Goal: Find contact information: Obtain details needed to contact an individual or organization

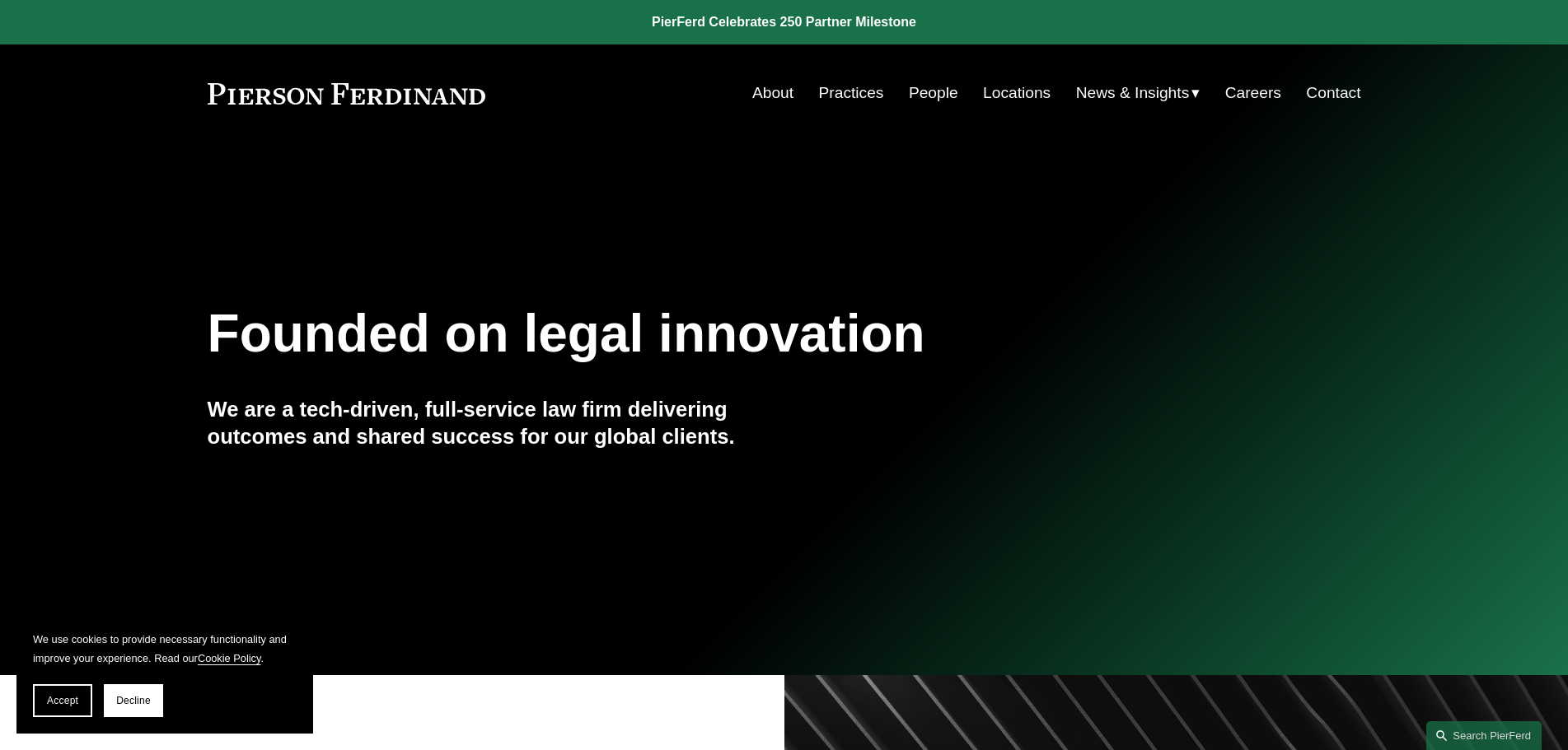
click at [920, 88] on link "People" at bounding box center [934, 93] width 49 height 32
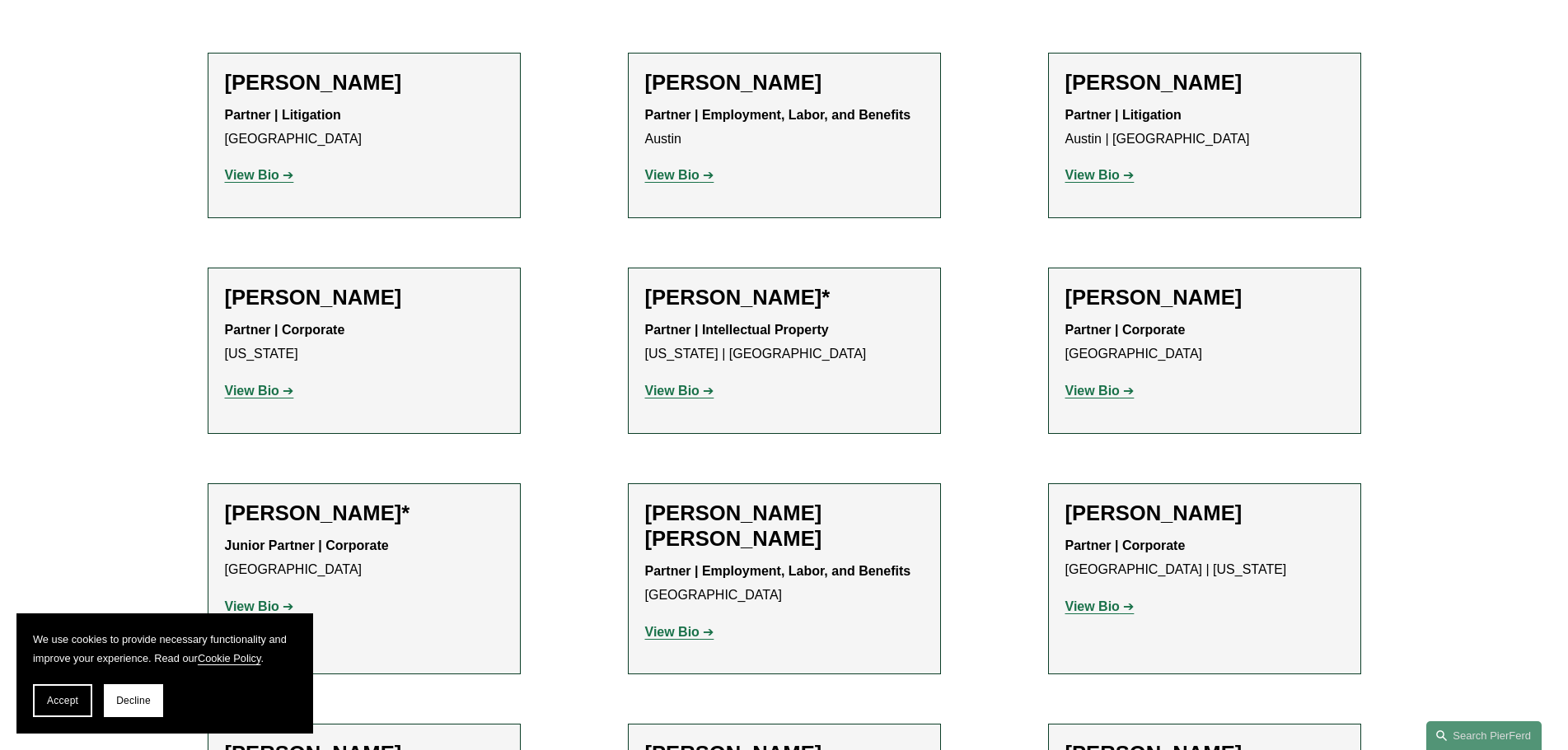
scroll to position [526, 0]
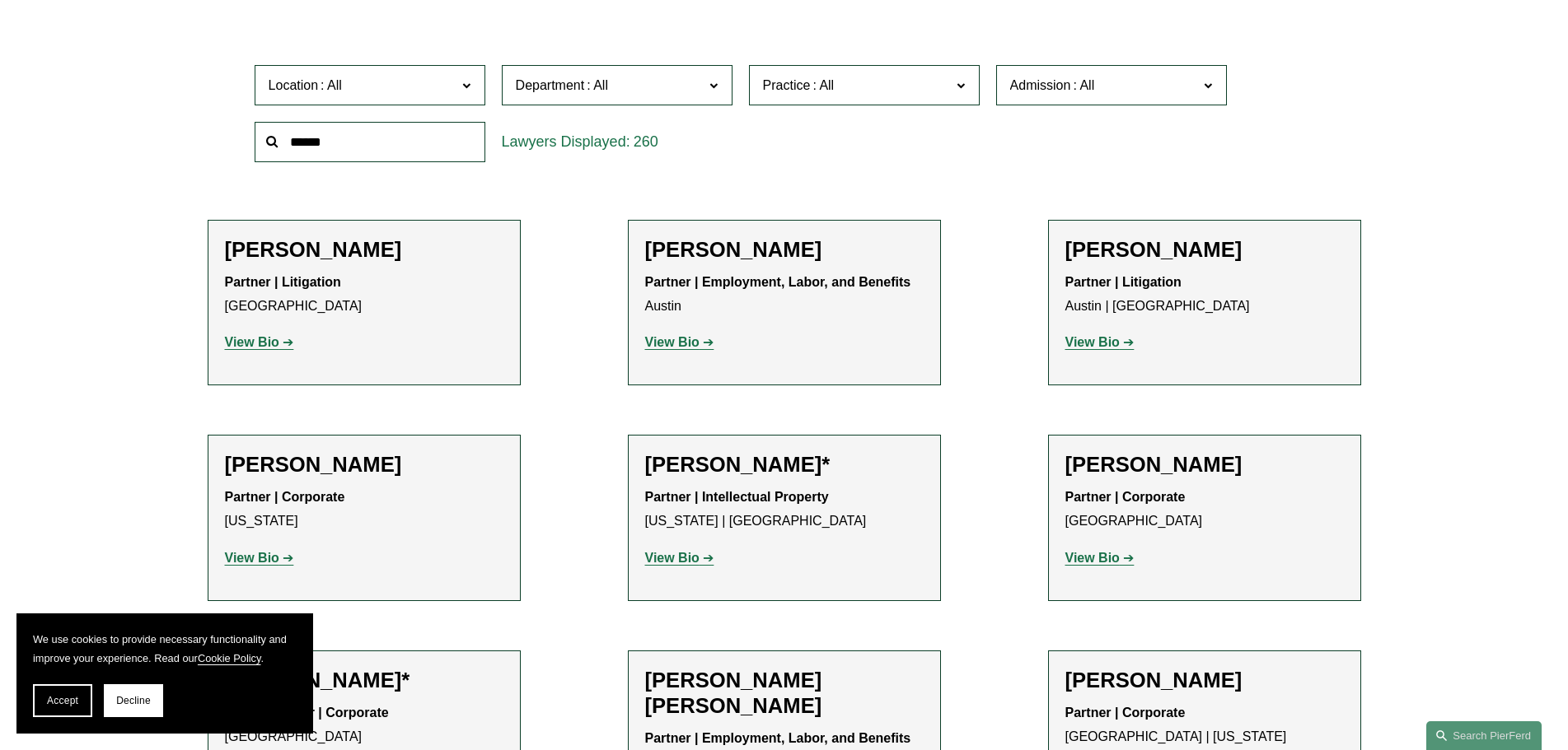
click at [361, 151] on input "text" at bounding box center [369, 142] width 231 height 40
type input "******"
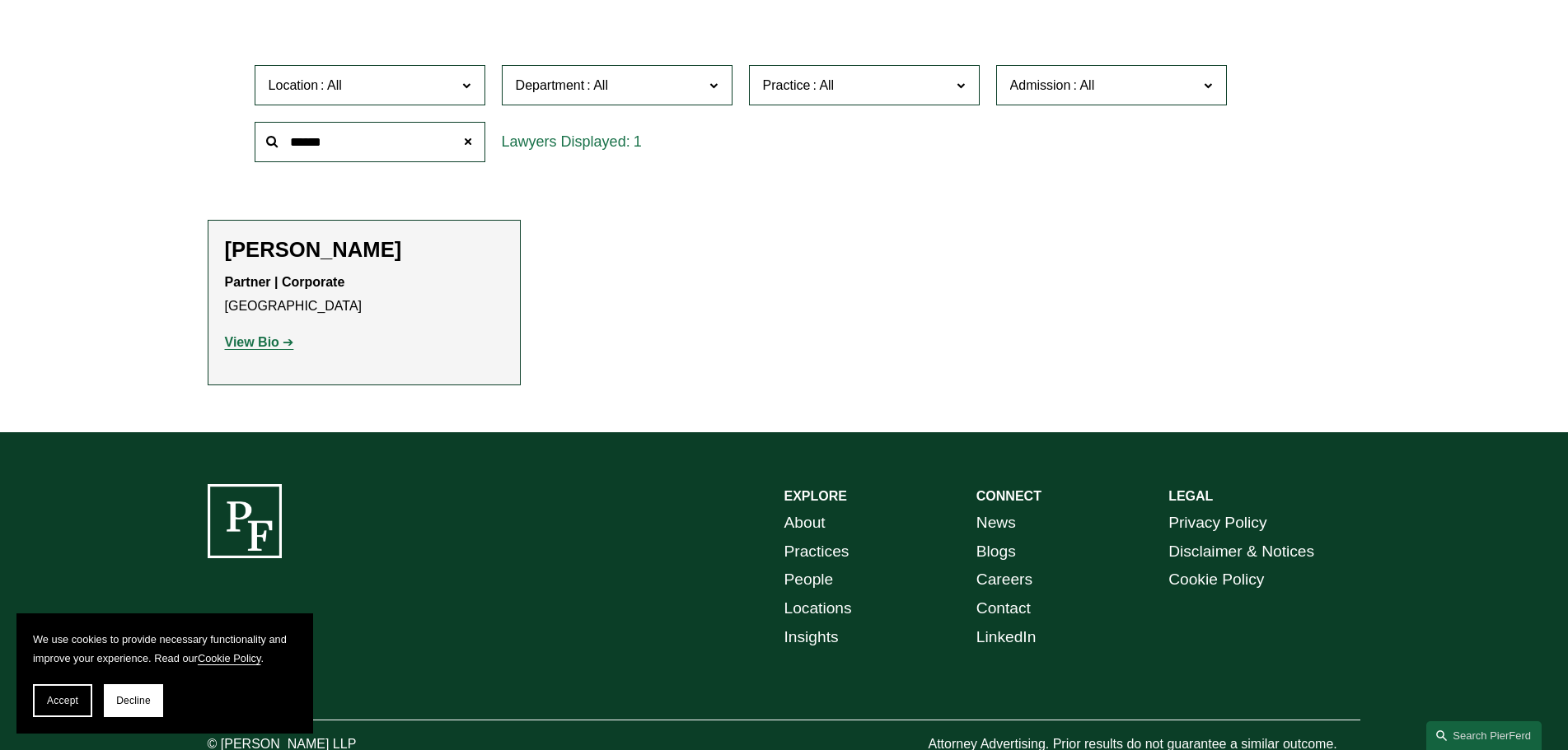
click at [290, 275] on p "Partner | Corporate Chicago" at bounding box center [363, 295] width 278 height 47
click at [290, 257] on h2 "[PERSON_NAME]" at bounding box center [363, 249] width 278 height 25
click at [255, 349] on strong "View Bio" at bounding box center [252, 342] width 54 height 14
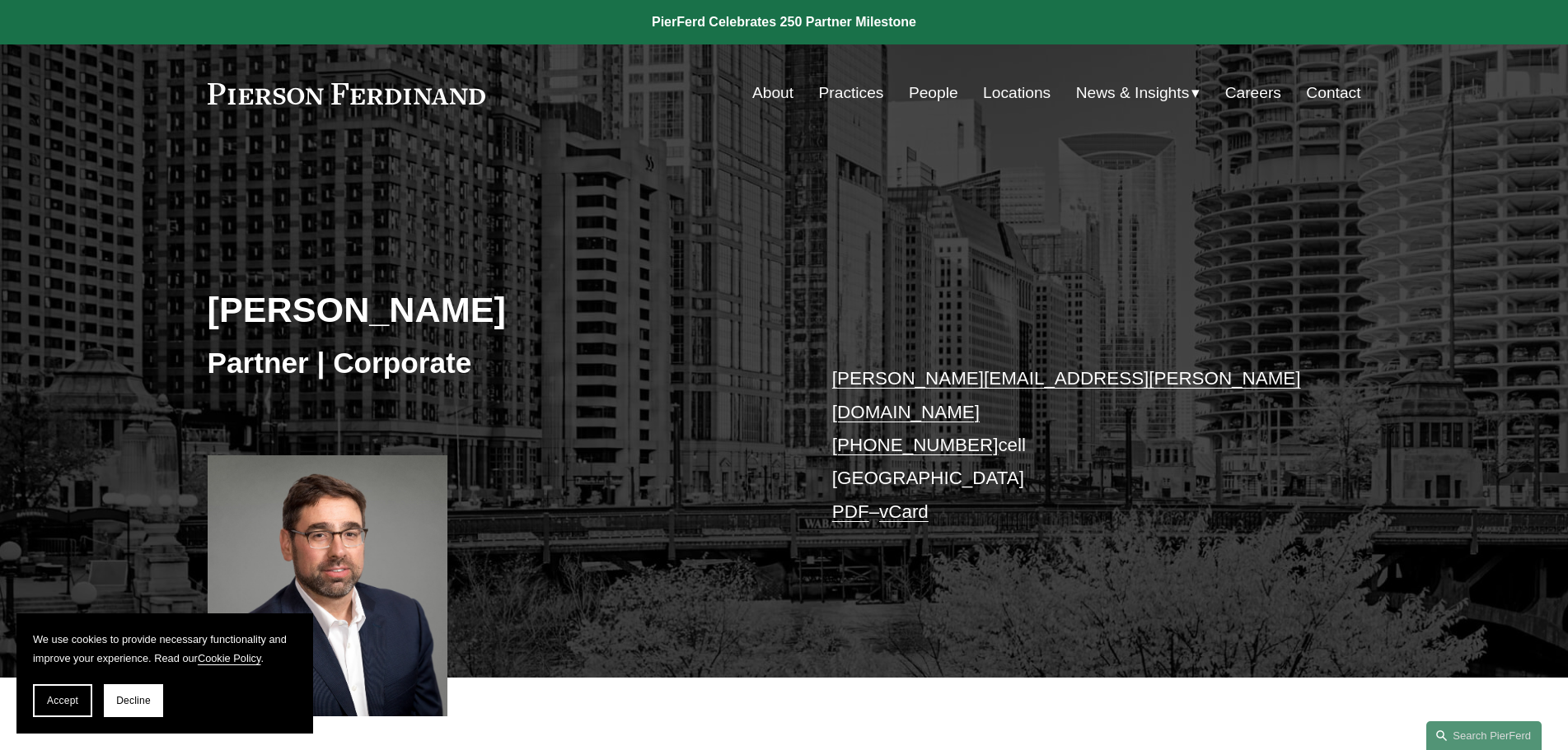
click at [1326, 89] on link "Contact" at bounding box center [1333, 93] width 54 height 32
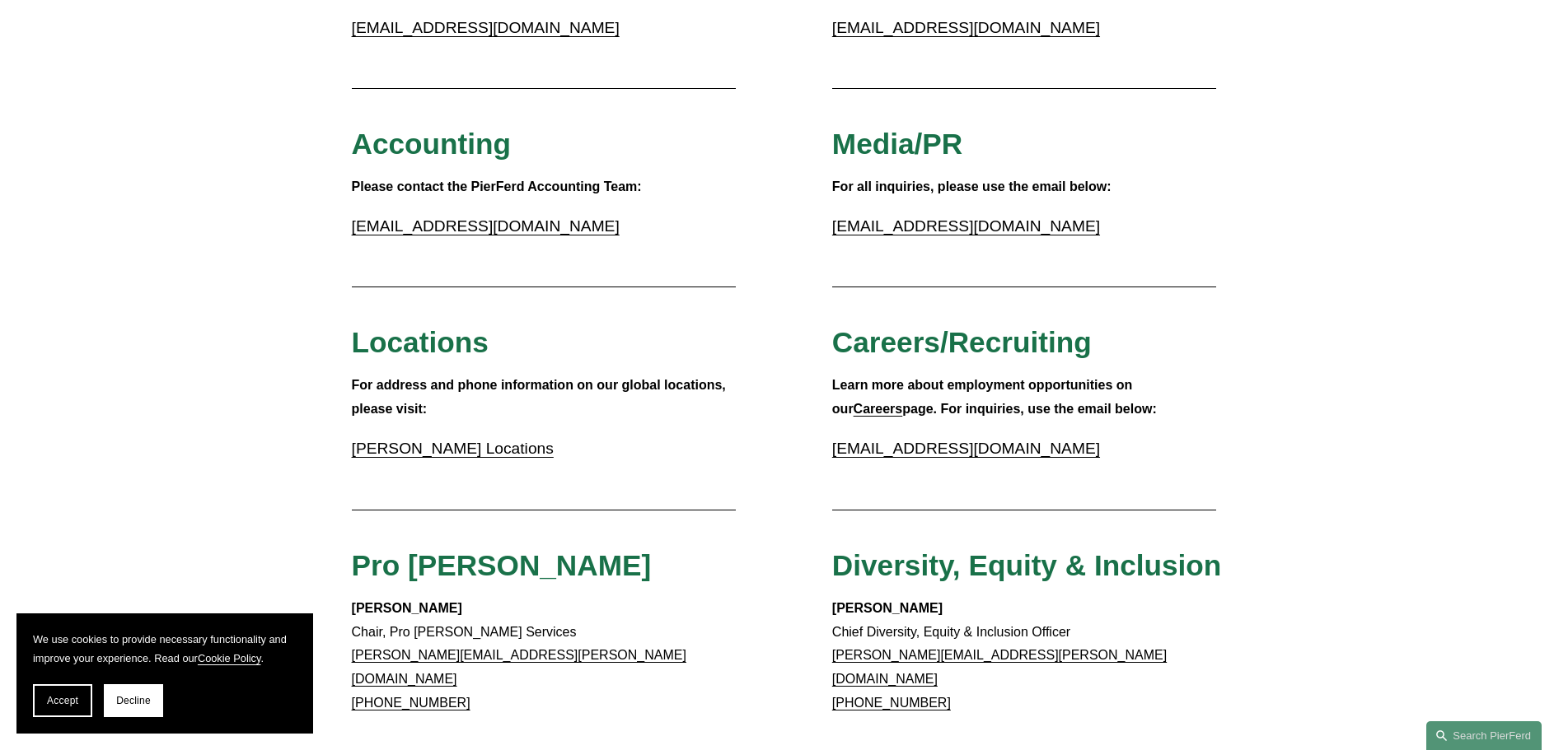
scroll to position [324, 0]
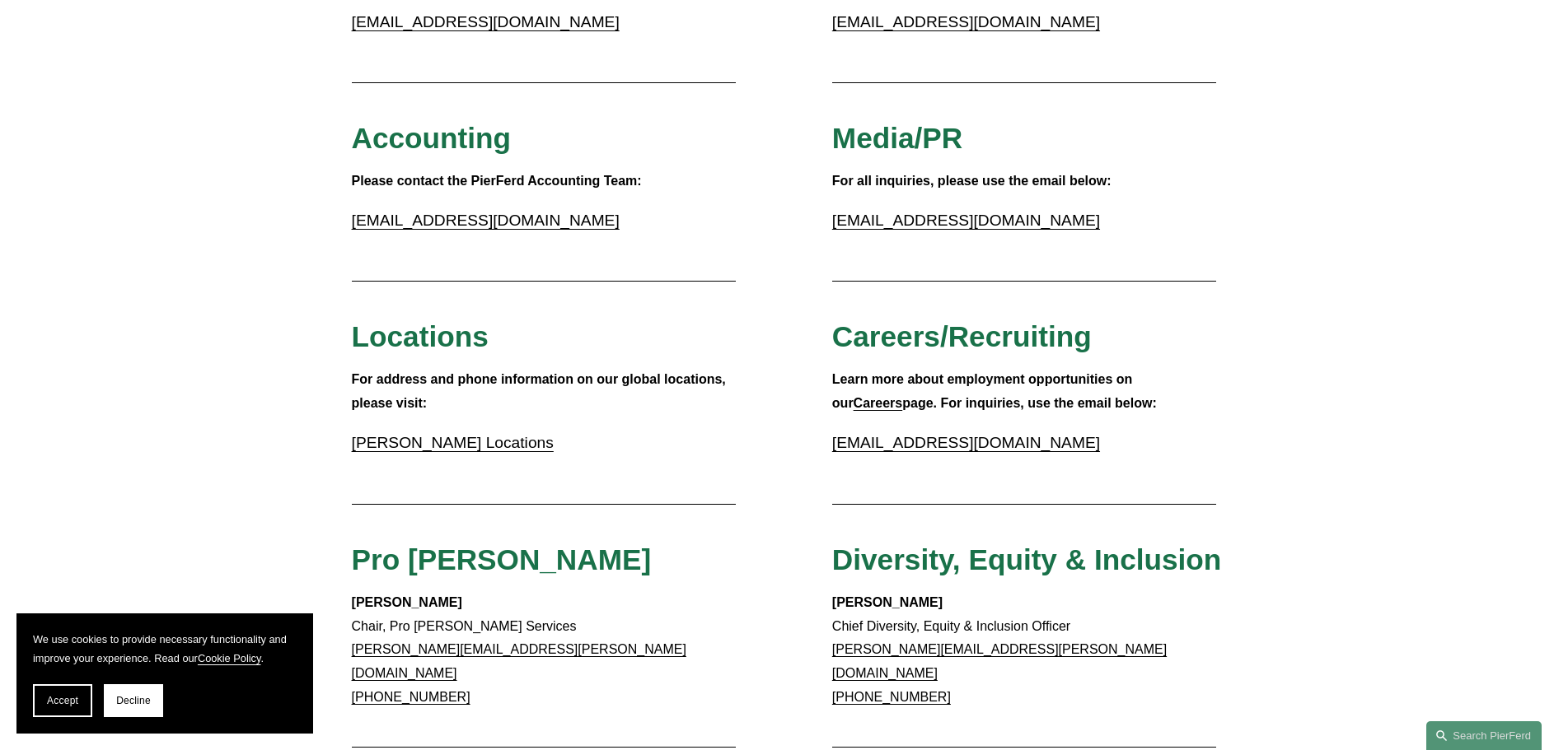
click at [522, 439] on link "Pierson Ferdinand Locations" at bounding box center [453, 443] width 202 height 18
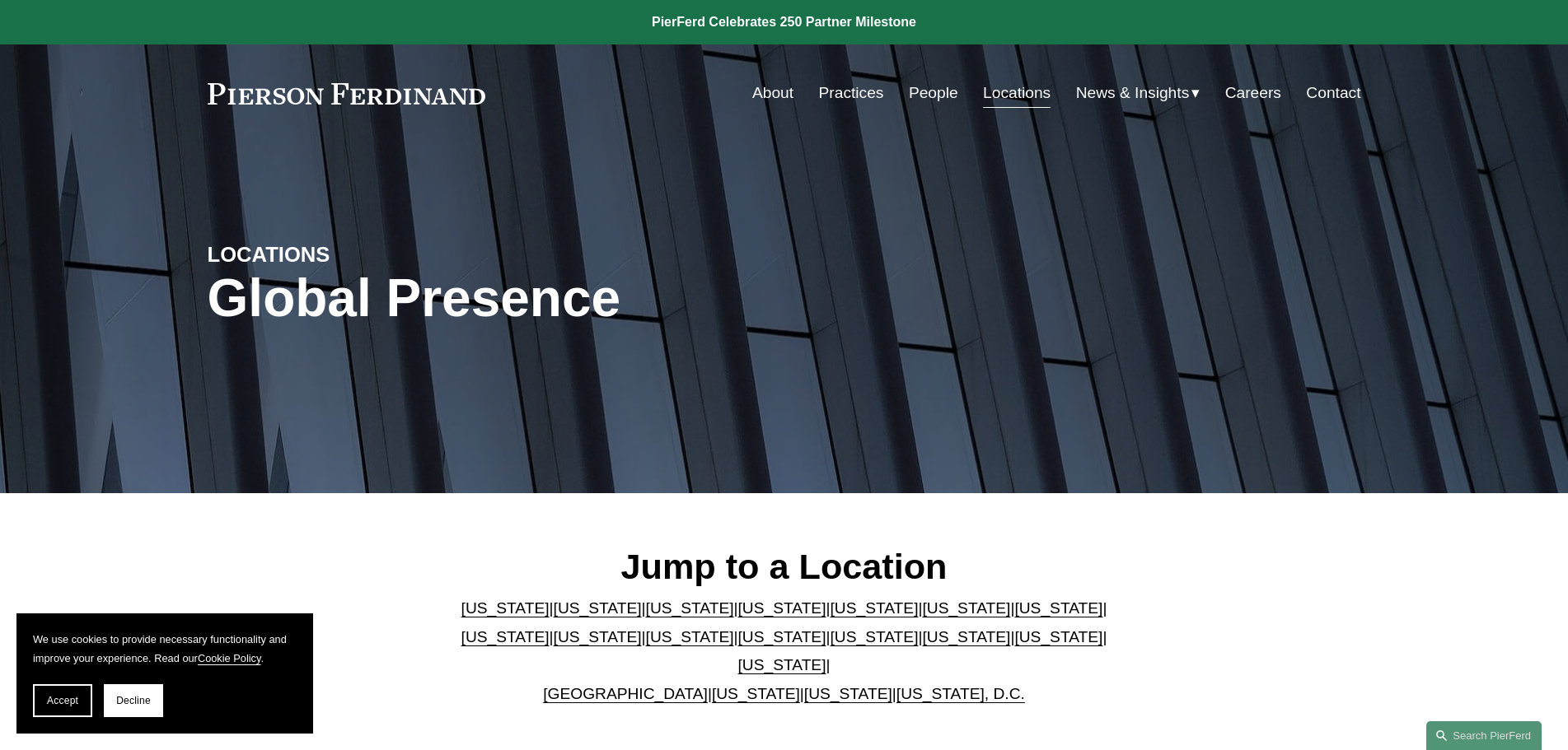
click at [1014, 613] on link "[US_STATE]" at bounding box center [1058, 608] width 88 height 18
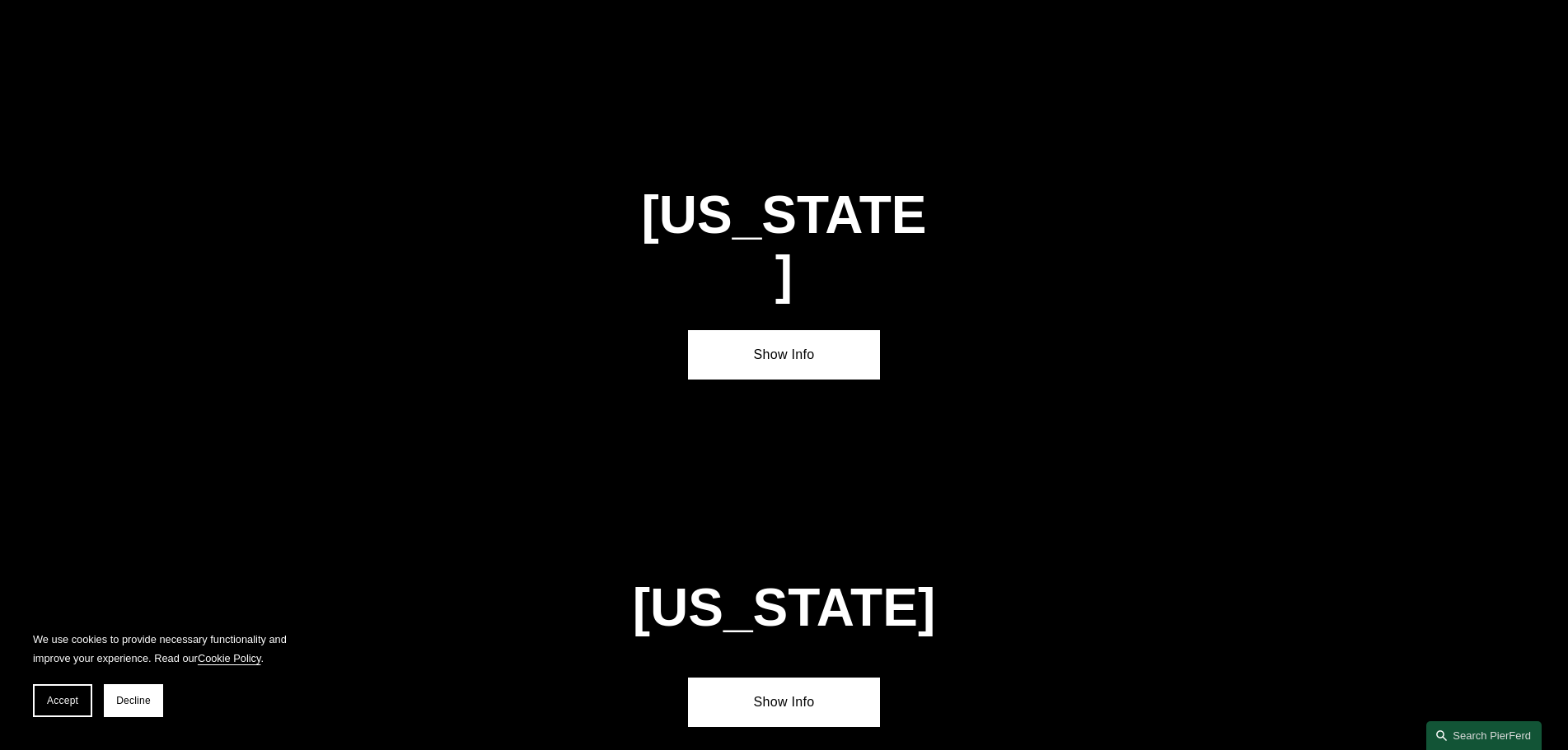
scroll to position [2829, 0]
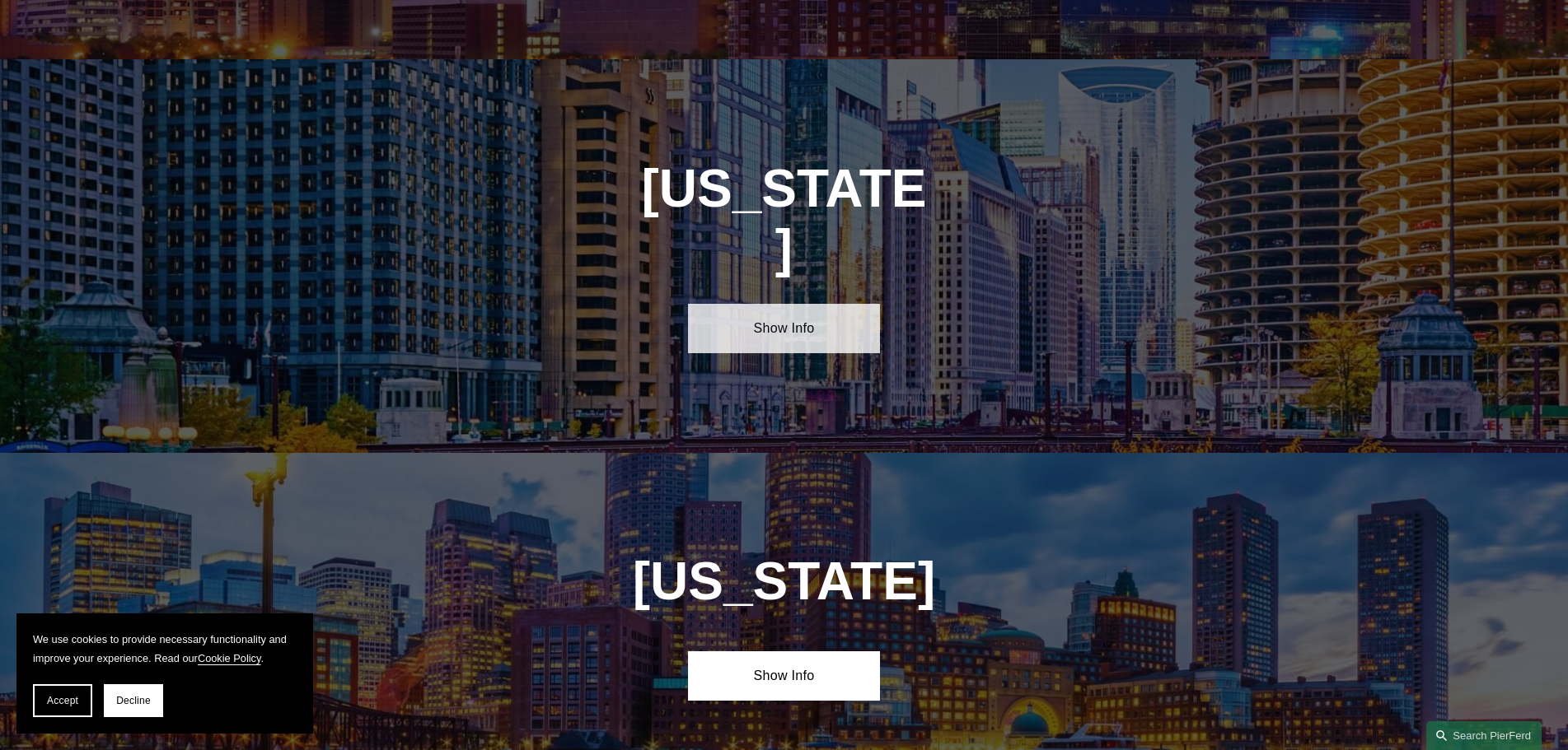
click at [781, 304] on link "Show Info" at bounding box center [784, 328] width 192 height 49
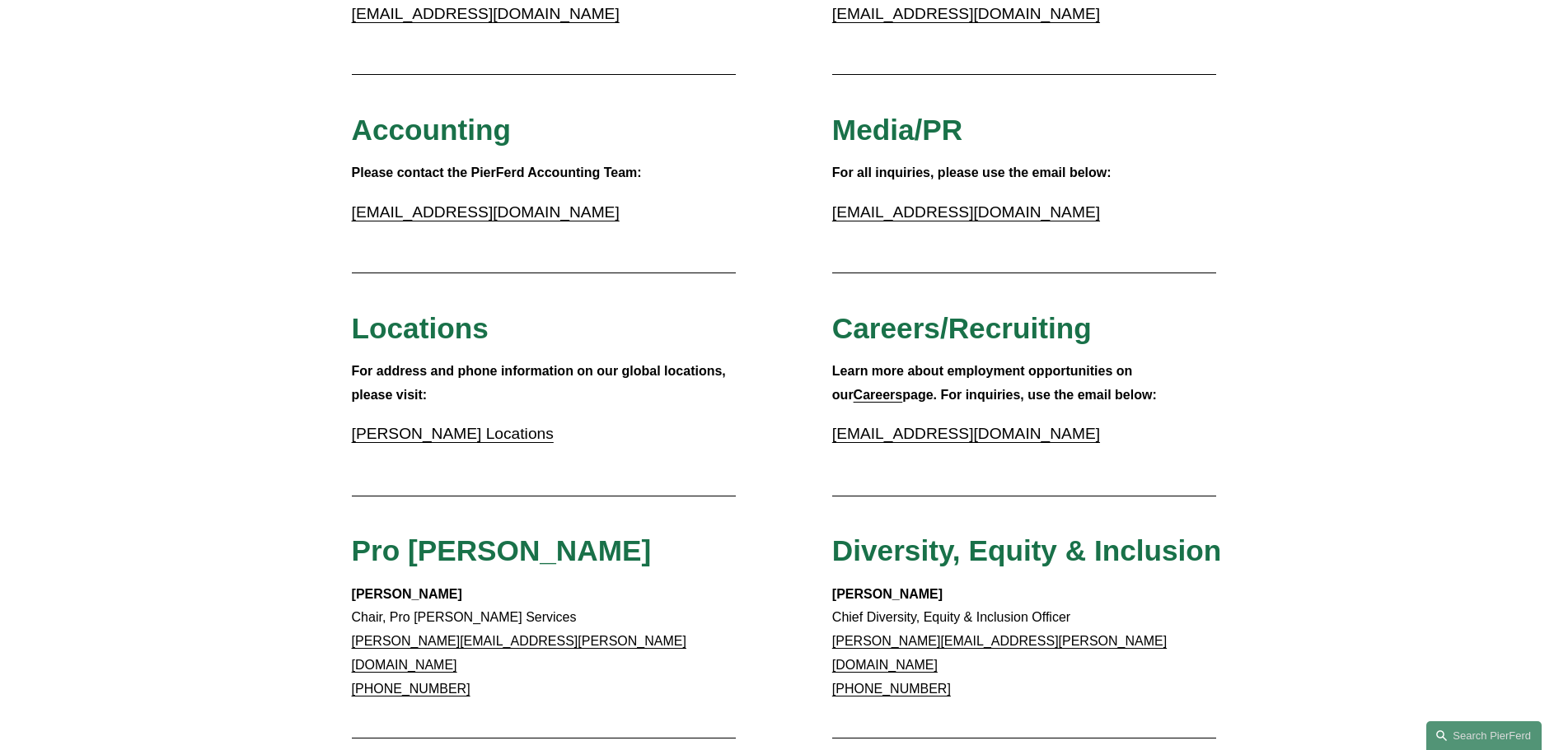
scroll to position [324, 0]
